Goal: Check status: Check status

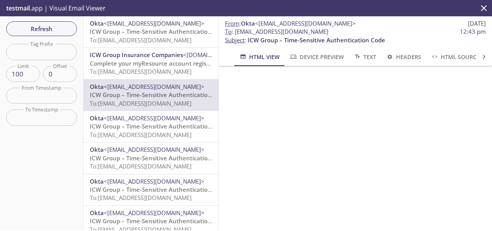
click at [155, 32] on span "ICW Group – Time-Sensitive Authentication Code" at bounding box center [159, 32] width 138 height 8
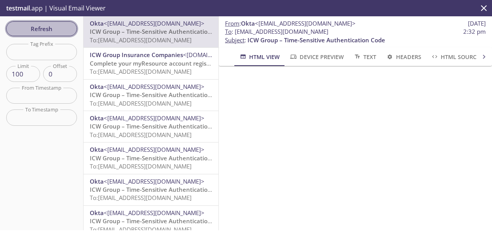
click at [59, 29] on span "Refresh" at bounding box center [41, 29] width 58 height 10
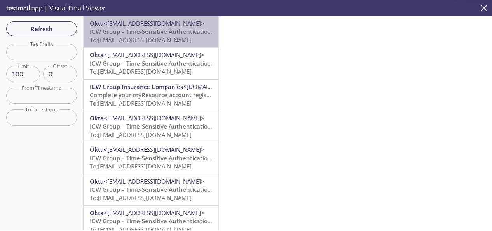
click at [154, 36] on span "To: [EMAIL_ADDRESS][DOMAIN_NAME]" at bounding box center [141, 40] width 102 height 8
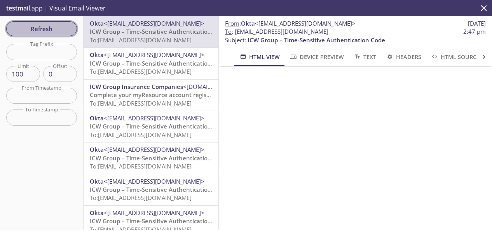
click at [70, 28] on span "Refresh" at bounding box center [41, 29] width 58 height 10
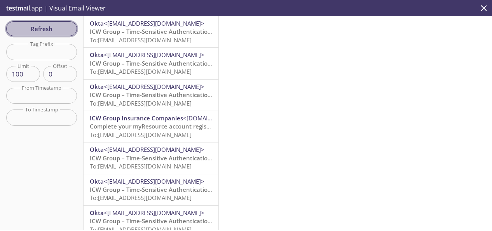
click at [65, 26] on span "Refresh" at bounding box center [41, 29] width 58 height 10
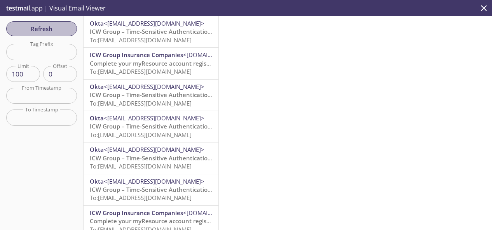
click at [65, 27] on span "Refresh" at bounding box center [41, 29] width 58 height 10
click at [127, 33] on span "ICW Group – Time-Sensitive Authentication Code" at bounding box center [159, 32] width 138 height 8
